Goal: Task Accomplishment & Management: Manage account settings

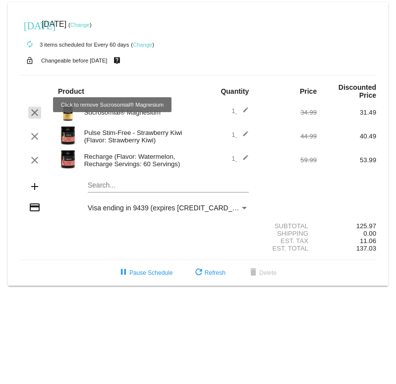
click at [35, 107] on mat-icon "clear" at bounding box center [35, 113] width 12 height 12
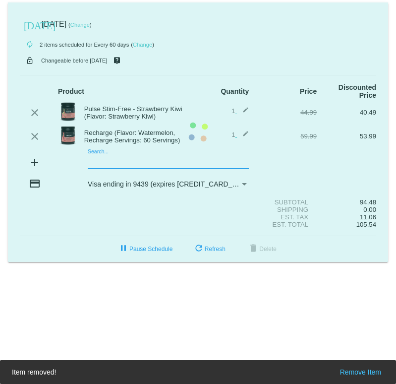
click at [104, 155] on mat-card "today Sep 13 2025 ( Change ) autorenew 2 items scheduled for Every 60 days ( Ch…" at bounding box center [198, 131] width 380 height 259
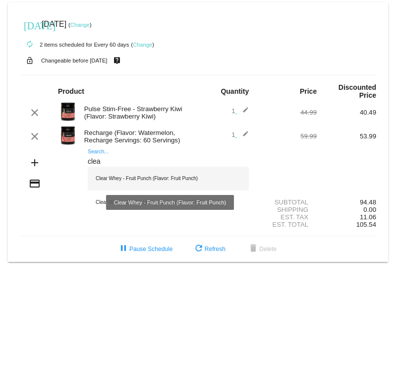
type input "clea"
click at [126, 170] on div "Clear Whey - Fruit Punch (Flavor: Fruit Punch)" at bounding box center [168, 179] width 161 height 24
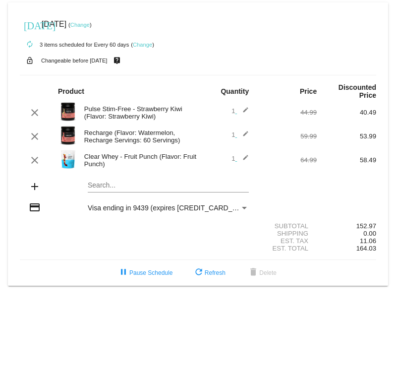
click at [93, 173] on div "Search..." at bounding box center [168, 182] width 161 height 19
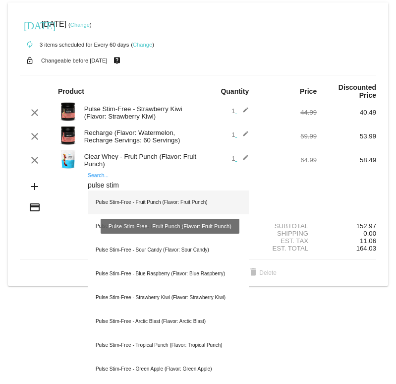
type input "pulse stim"
click at [131, 198] on div "Pulse Stim-Free - Fruit Punch (Flavor: Fruit Punch)" at bounding box center [168, 202] width 161 height 24
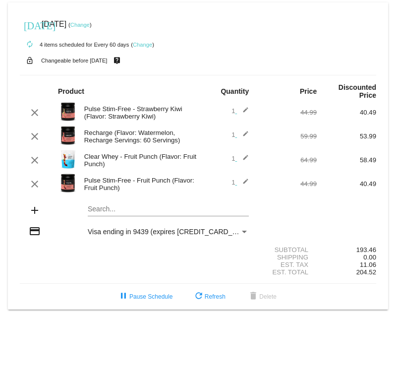
click at [68, 175] on img at bounding box center [68, 183] width 20 height 20
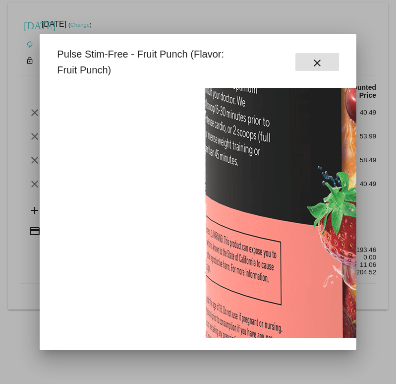
scroll to position [399, 0]
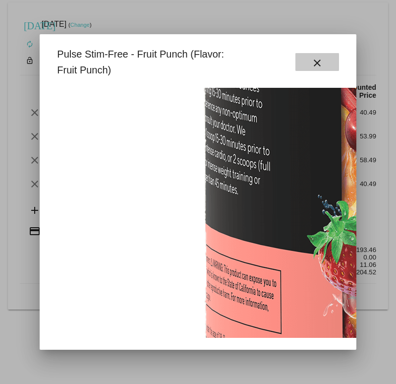
click at [312, 60] on mat-icon "close" at bounding box center [317, 63] width 12 height 12
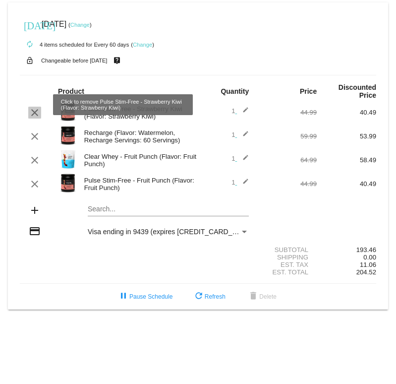
click at [31, 107] on mat-icon "clear" at bounding box center [35, 113] width 12 height 12
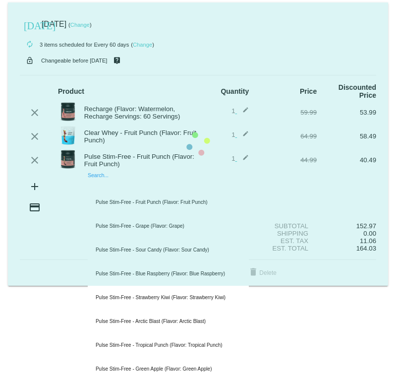
click at [105, 178] on mat-card "today Sep 13 2025 ( Change ) autorenew 3 items scheduled for Every 60 days ( Ch…" at bounding box center [198, 143] width 380 height 283
